Goal: Transaction & Acquisition: Purchase product/service

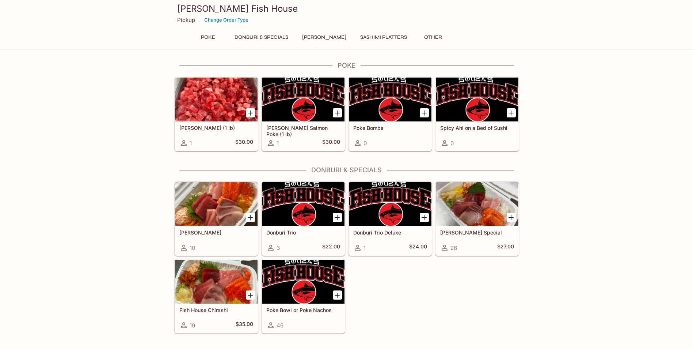
click at [231, 214] on div at bounding box center [216, 204] width 83 height 44
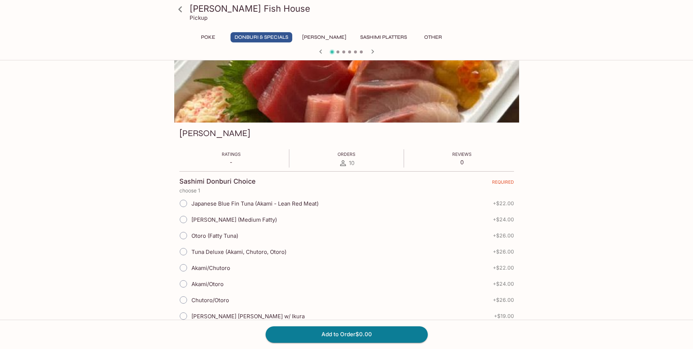
scroll to position [110, 0]
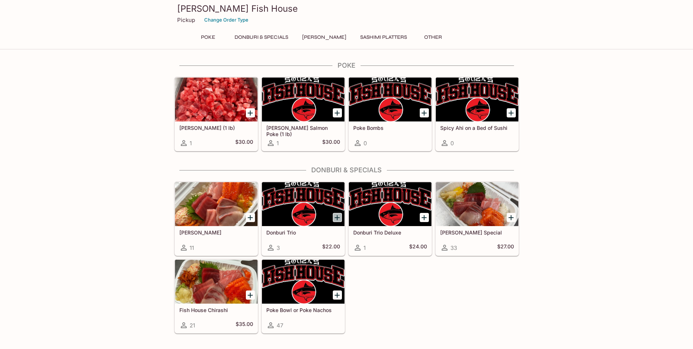
click at [342, 220] on button "Add Donburi Trio" at bounding box center [337, 217] width 9 height 9
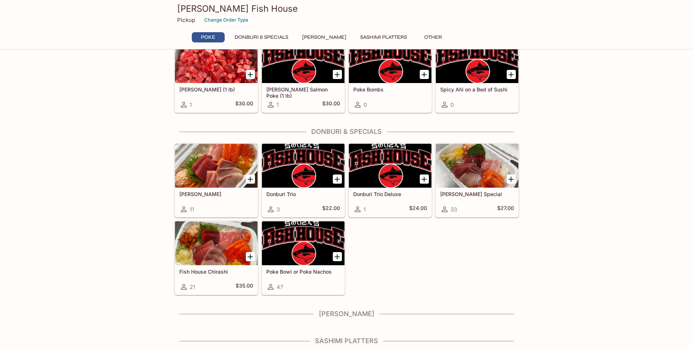
scroll to position [66, 0]
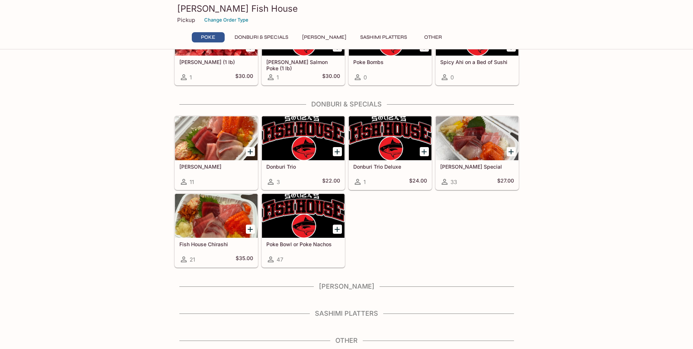
click at [287, 221] on div at bounding box center [303, 216] width 83 height 44
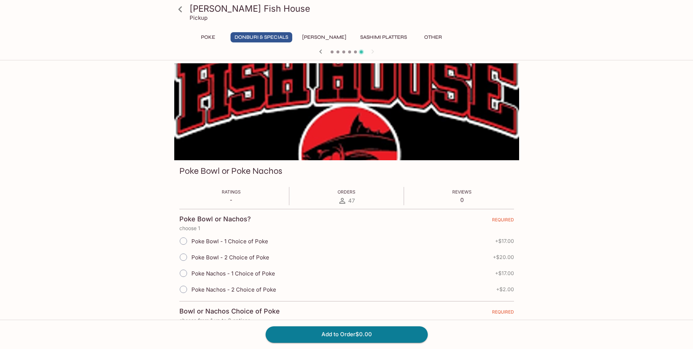
scroll to position [66, 0]
